Goal: Information Seeking & Learning: Find specific fact

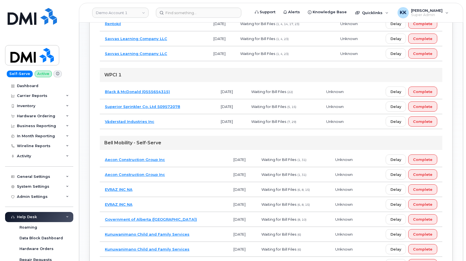
scroll to position [301, 0]
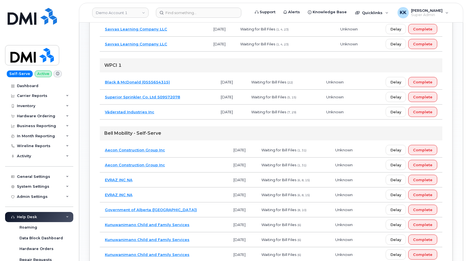
click at [185, 151] on td "Aecon Construction Group Inc" at bounding box center [164, 150] width 129 height 15
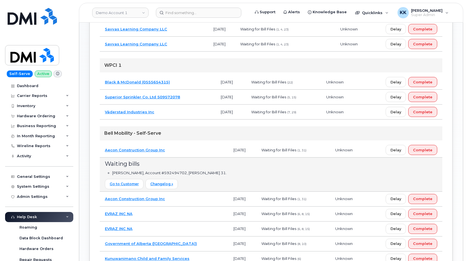
click at [185, 151] on td "Aecon Construction Group Inc" at bounding box center [164, 150] width 129 height 15
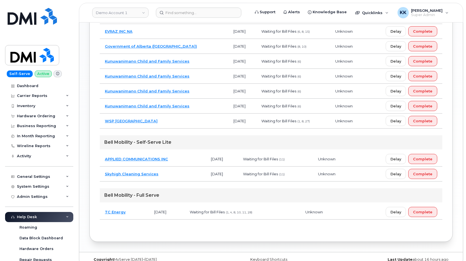
scroll to position [473, 0]
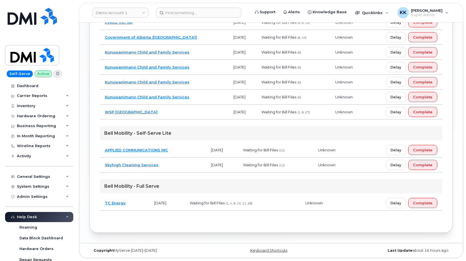
click at [183, 165] on td "Skyhigh Cleaning Services" at bounding box center [153, 165] width 106 height 15
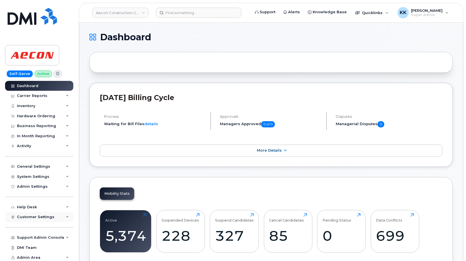
click at [42, 218] on span "Customer Settings" at bounding box center [36, 217] width 38 height 4
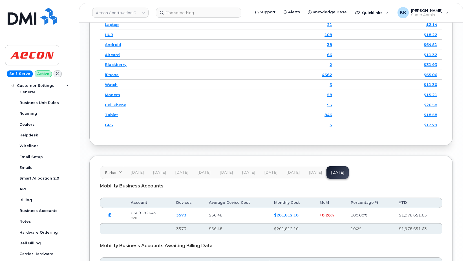
scroll to position [842, 0]
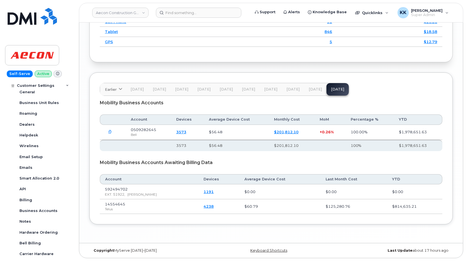
click at [309, 88] on span "[DATE]" at bounding box center [315, 89] width 13 height 5
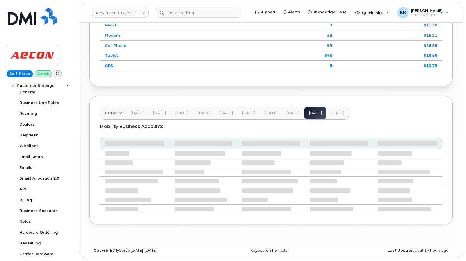
scroll to position [818, 0]
click at [292, 115] on span "[DATE]" at bounding box center [293, 113] width 13 height 5
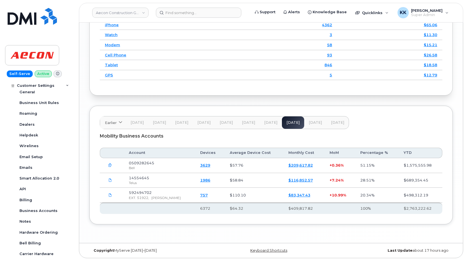
scroll to position [808, 0]
click at [309, 121] on span "Aug 25" at bounding box center [315, 122] width 13 height 5
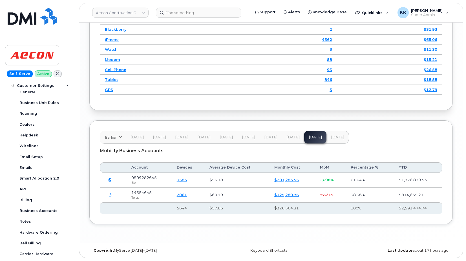
click at [331, 139] on span "Sep 25" at bounding box center [337, 137] width 13 height 5
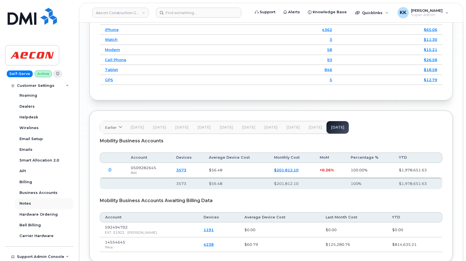
scroll to position [163, 0]
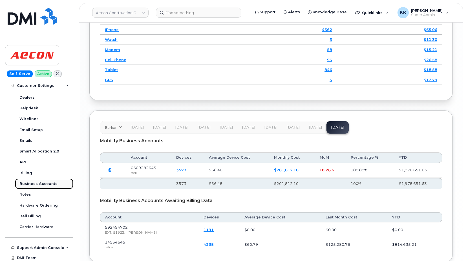
click at [40, 185] on div "Business Accounts" at bounding box center [38, 183] width 38 height 5
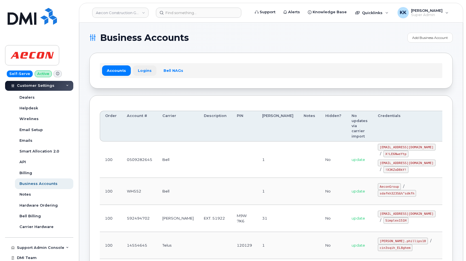
click at [139, 72] on link "Logins" at bounding box center [144, 70] width 23 height 10
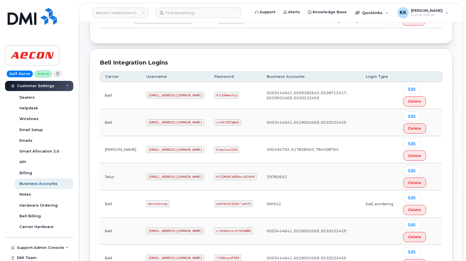
scroll to position [115, 0]
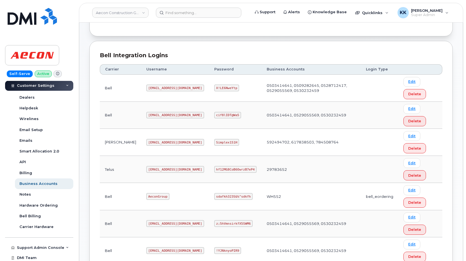
click at [148, 144] on code "aecon@smplx.co" at bounding box center [175, 142] width 58 height 7
click at [214, 143] on code "Simplex151H" at bounding box center [226, 142] width 25 height 7
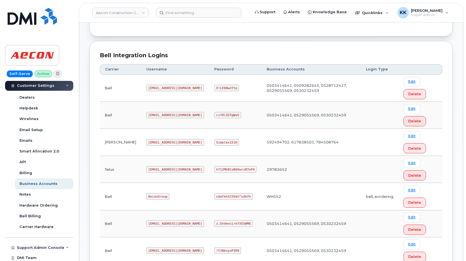
click at [214, 143] on code "Simplex151H" at bounding box center [226, 142] width 25 height 7
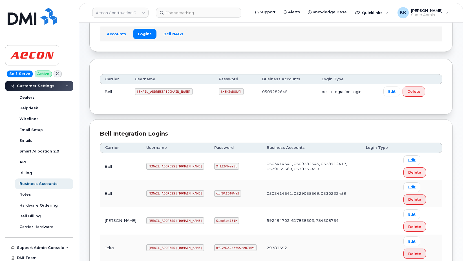
scroll to position [29, 0]
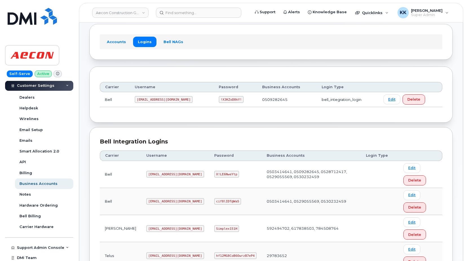
click at [146, 225] on code "aecon@smplx.co" at bounding box center [175, 228] width 58 height 7
click at [215, 230] on code "Simplex151H" at bounding box center [226, 228] width 25 height 7
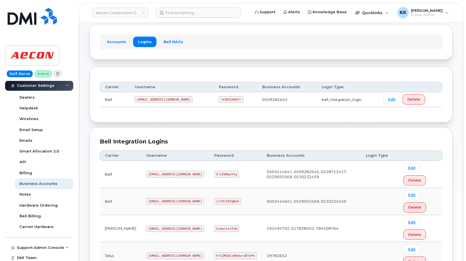
click at [215, 230] on code "Simplex151H" at bounding box center [226, 228] width 25 height 7
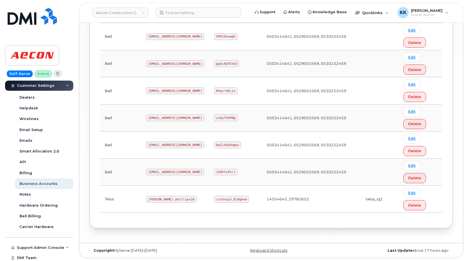
scroll to position [493, 0]
click at [150, 200] on code "Taylor.phillips10" at bounding box center [171, 199] width 50 height 7
click at [227, 198] on code "cin3sqih_EL8ghem" at bounding box center [231, 199] width 35 height 7
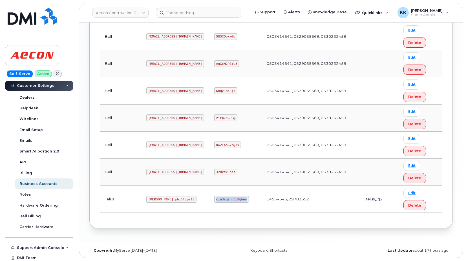
click at [227, 198] on code "cin3sqih_EL8ghem" at bounding box center [231, 199] width 35 height 7
click at [155, 199] on code "Taylor.phillips10" at bounding box center [171, 199] width 50 height 7
click at [155, 198] on code "Taylor.phillips10" at bounding box center [171, 199] width 50 height 7
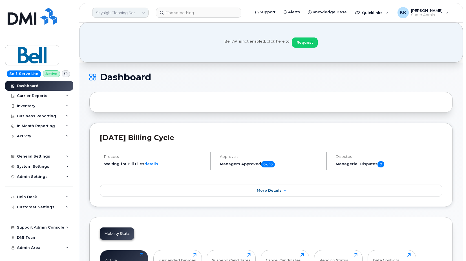
click at [130, 11] on link "Skyhigh Cleaning Services" at bounding box center [120, 13] width 56 height 10
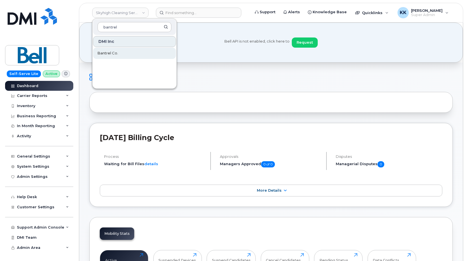
type input "bantrel"
click at [108, 56] on link "Bantrel Co." at bounding box center [134, 53] width 83 height 11
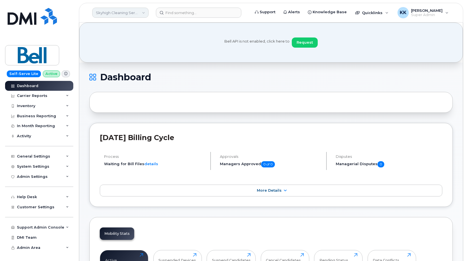
click at [111, 11] on link "Skyhigh Cleaning Services" at bounding box center [120, 13] width 56 height 10
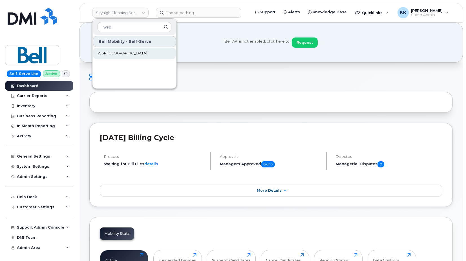
type input "wsp"
click at [141, 52] on link "WSP [GEOGRAPHIC_DATA]" at bounding box center [134, 53] width 83 height 11
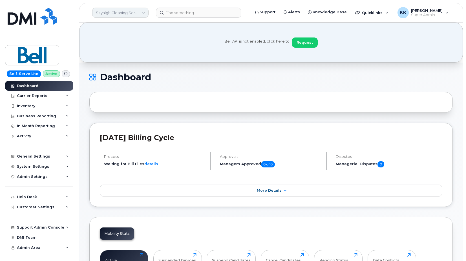
click at [108, 14] on link "Skyhigh Cleaning Services" at bounding box center [120, 13] width 56 height 10
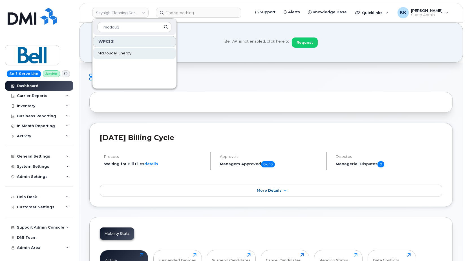
type input "mcdoug"
click at [118, 51] on span "McDougall Energy" at bounding box center [115, 54] width 34 height 6
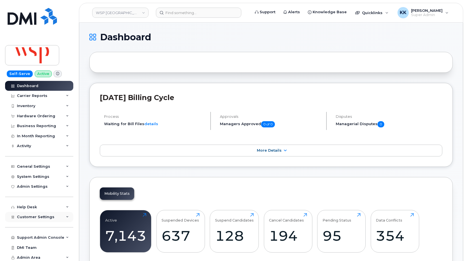
click at [36, 221] on div "Customer Settings" at bounding box center [39, 217] width 68 height 10
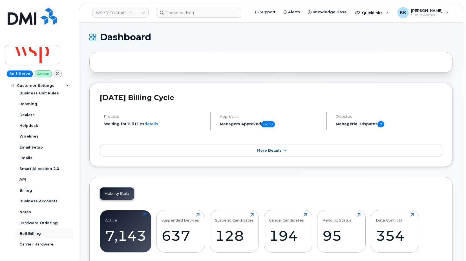
scroll to position [163, 0]
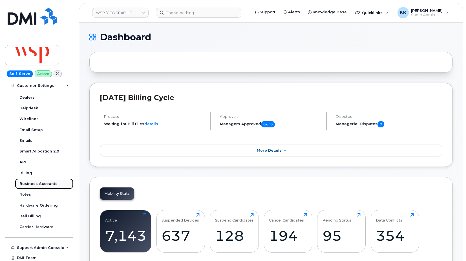
click at [43, 184] on div "Business Accounts" at bounding box center [38, 183] width 38 height 5
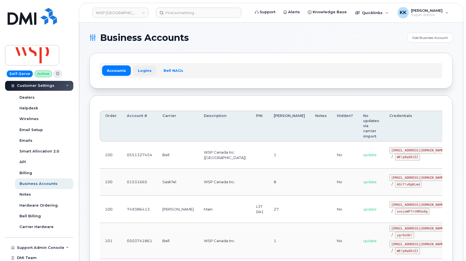
click at [141, 67] on link "Logins" at bounding box center [144, 70] width 23 height 10
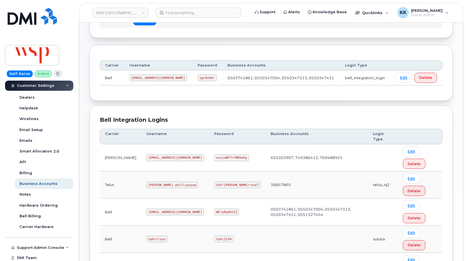
scroll to position [52, 0]
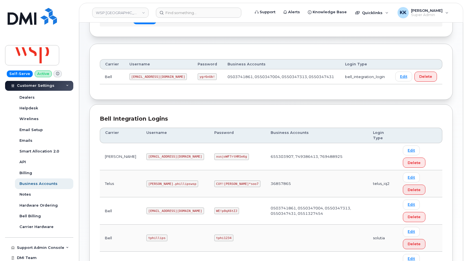
click at [152, 261] on code "[EMAIL_ADDRESS][DOMAIN_NAME]" at bounding box center [175, 265] width 58 height 7
click at [214, 261] on code "ASt7!xRgKLmd" at bounding box center [227, 265] width 27 height 7
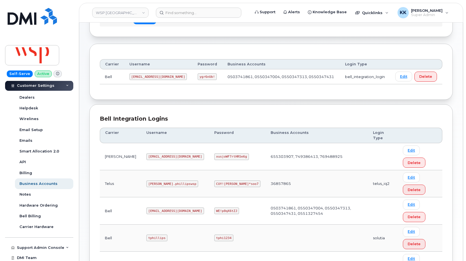
click at [214, 261] on code "ASt7!xRgKLmd" at bounding box center [227, 265] width 27 height 7
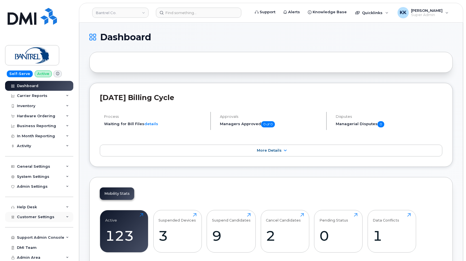
click at [44, 220] on div "Customer Settings" at bounding box center [39, 217] width 68 height 10
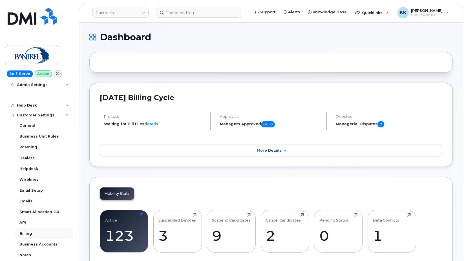
scroll to position [108, 0]
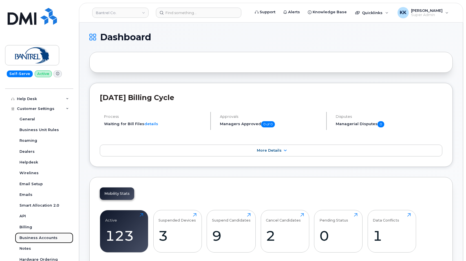
click at [36, 235] on link "Business Accounts" at bounding box center [44, 238] width 58 height 11
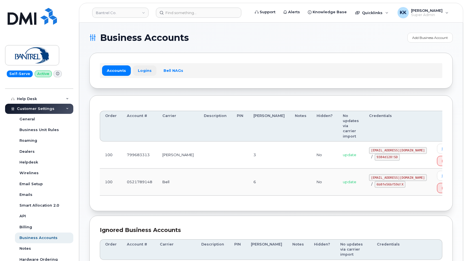
click at [144, 71] on link "Logins" at bounding box center [144, 70] width 23 height 10
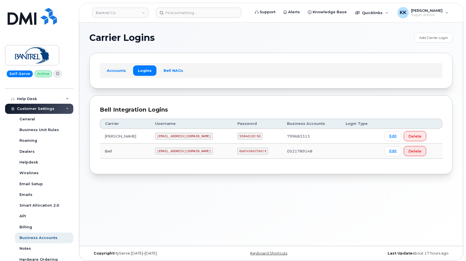
click at [155, 133] on code "[EMAIL_ADDRESS][DOMAIN_NAME]" at bounding box center [184, 136] width 58 height 7
click at [155, 135] on code "bantrel@myserve.ca" at bounding box center [184, 136] width 58 height 7
click at [238, 136] on code "9384d128!SD" at bounding box center [250, 136] width 25 height 7
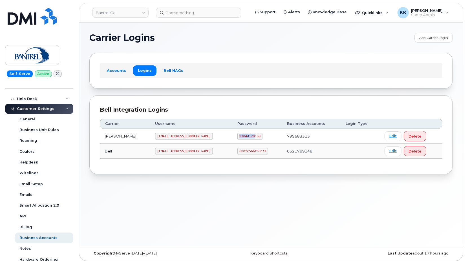
click at [238, 136] on code "9384d128!SD" at bounding box center [250, 136] width 25 height 7
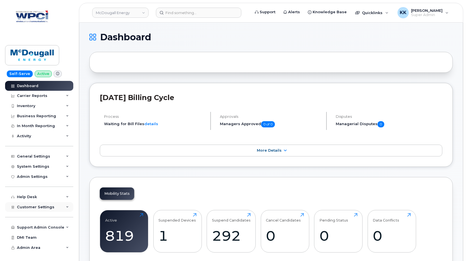
click at [53, 205] on div "Customer Settings" at bounding box center [39, 207] width 68 height 10
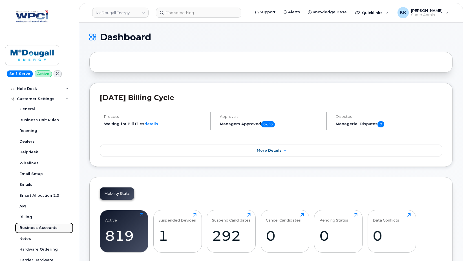
click at [44, 227] on div "Business Accounts" at bounding box center [38, 227] width 38 height 5
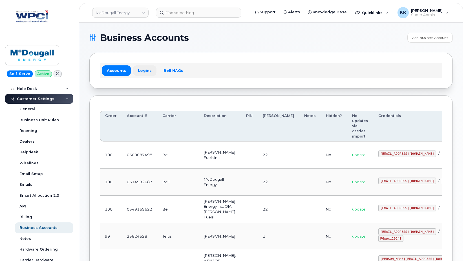
click at [138, 72] on link "Logins" at bounding box center [144, 70] width 23 height 10
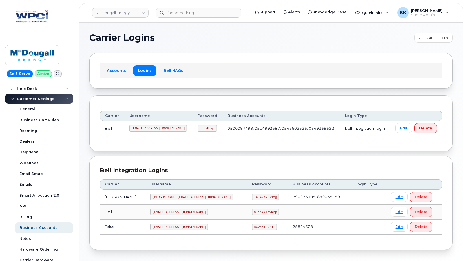
click at [153, 229] on code "[EMAIL_ADDRESS][DOMAIN_NAME]" at bounding box center [179, 227] width 58 height 7
click at [252, 228] on code "RGwpci2024!" at bounding box center [264, 227] width 25 height 7
click at [252, 227] on code "RGwpci2024!" at bounding box center [264, 227] width 25 height 7
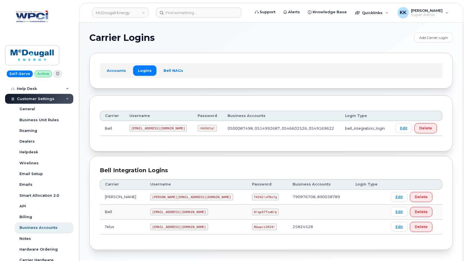
click at [252, 227] on code "RGwpci2024!" at bounding box center [264, 227] width 25 height 7
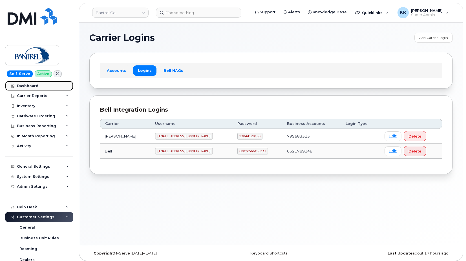
click at [36, 87] on div "Dashboard" at bounding box center [27, 86] width 21 height 5
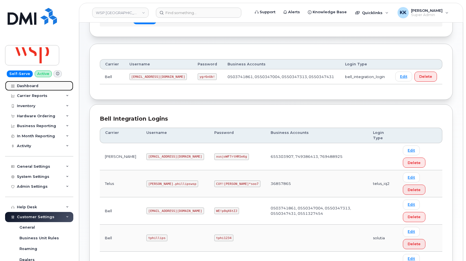
click at [40, 88] on link "Dashboard" at bounding box center [39, 86] width 68 height 10
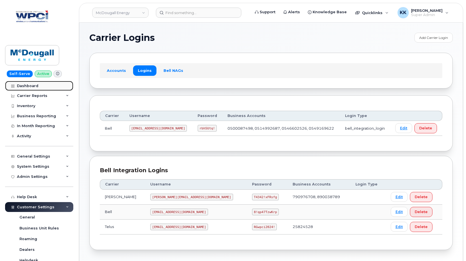
click at [34, 84] on link "Dashboard" at bounding box center [39, 86] width 68 height 10
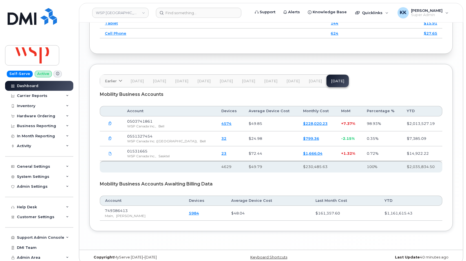
scroll to position [829, 0]
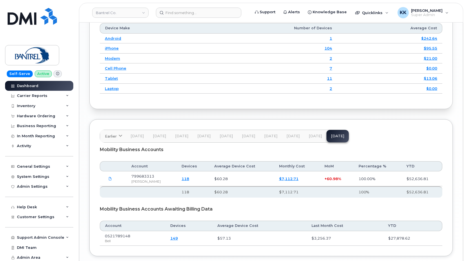
scroll to position [780, 0]
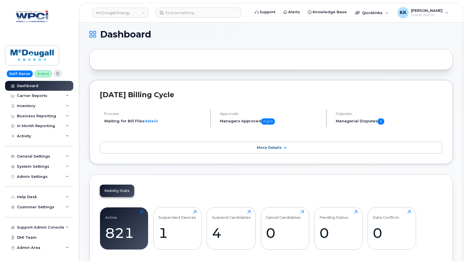
scroll to position [3, 0]
